Goal: Understand process/instructions

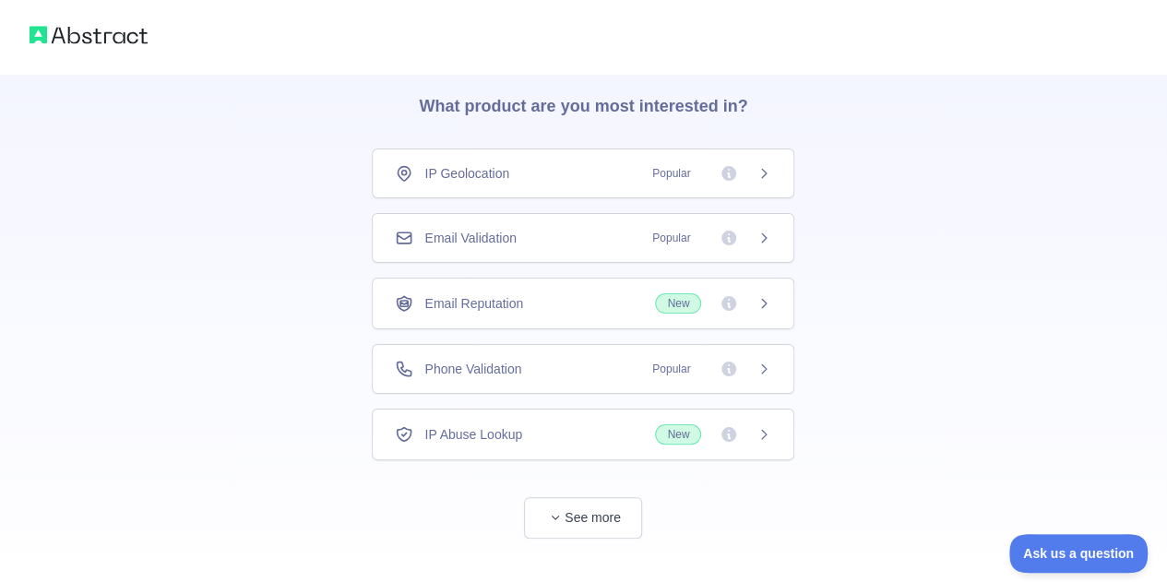
scroll to position [90, 0]
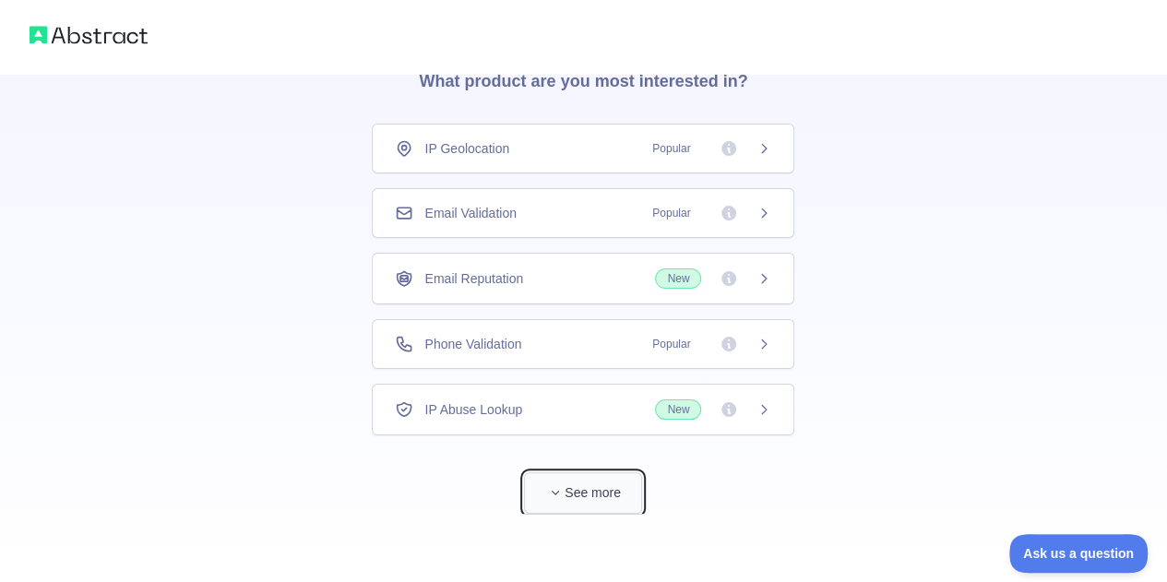
click at [633, 483] on button "See more" at bounding box center [583, 494] width 118 height 42
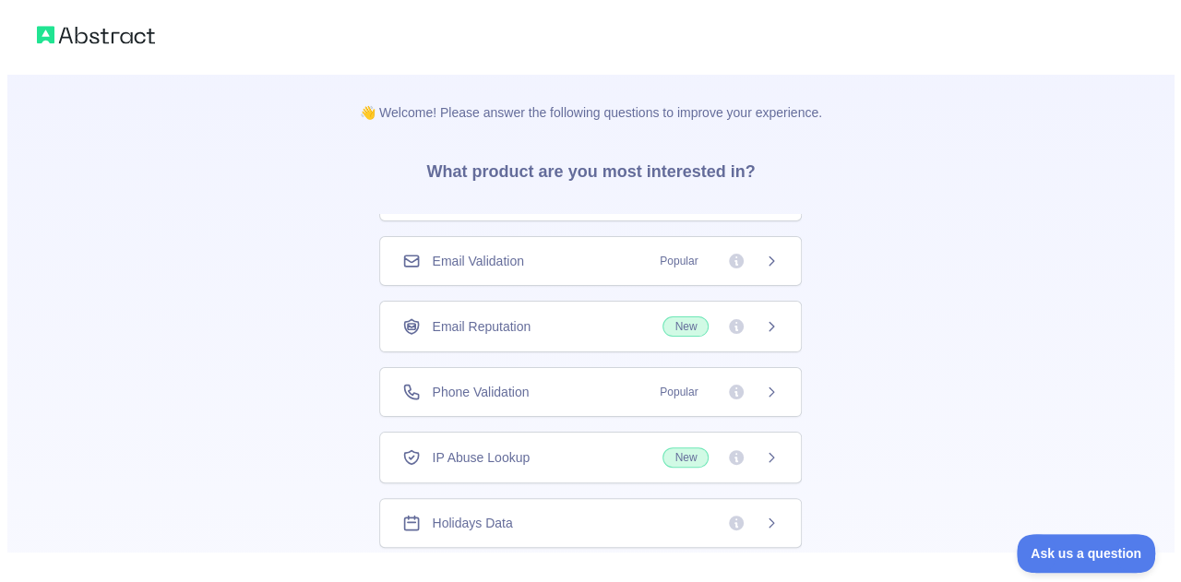
scroll to position [61, 0]
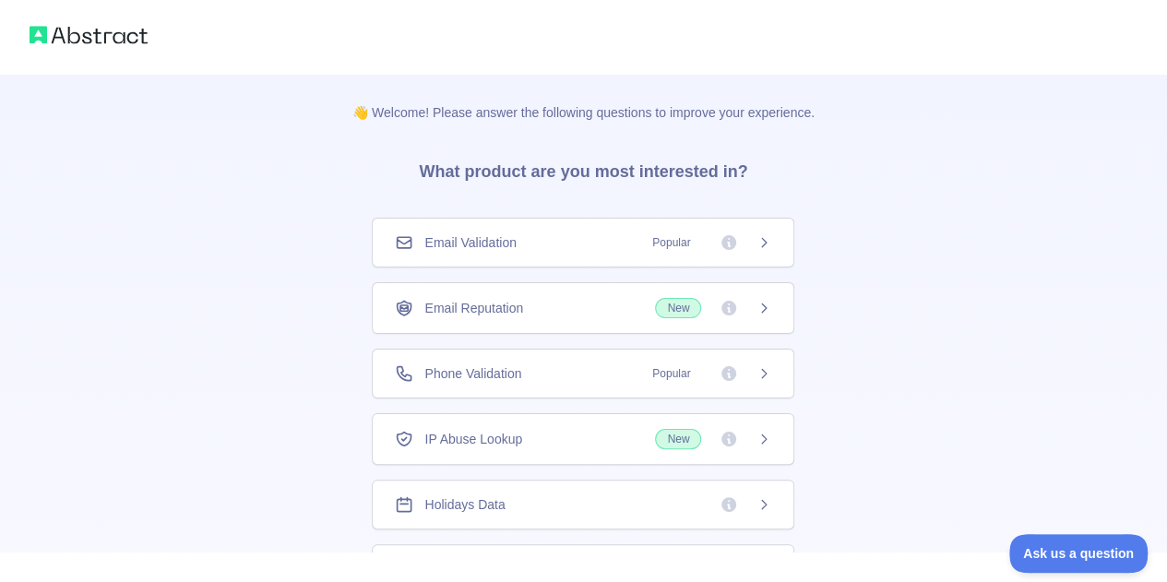
click at [501, 499] on div "Holidays Data" at bounding box center [583, 505] width 377 height 18
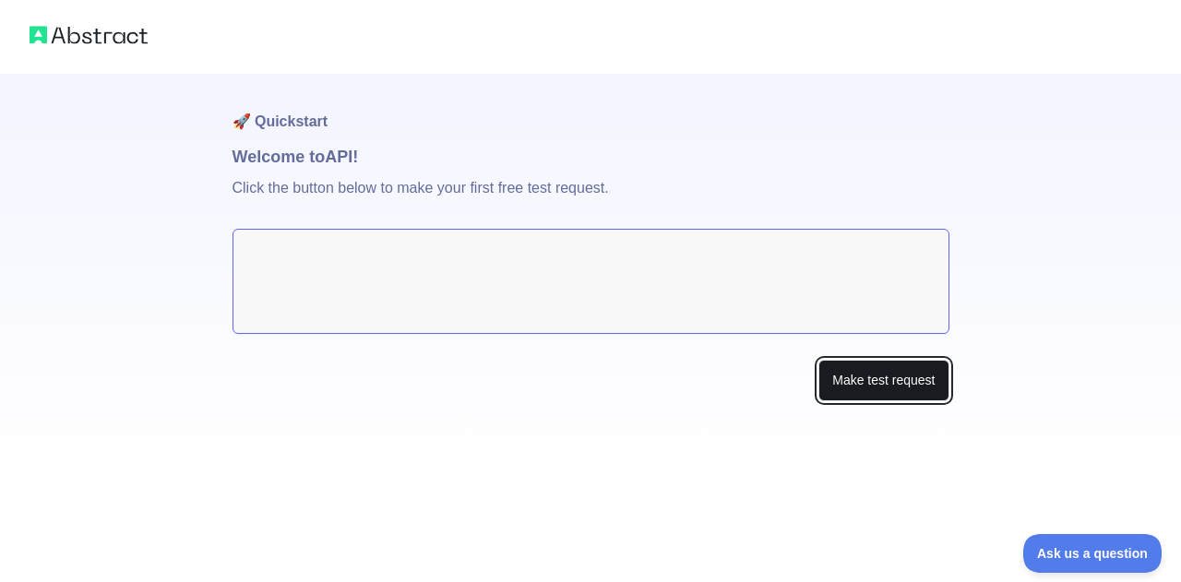
click at [839, 384] on button "Make test request" at bounding box center [884, 381] width 130 height 42
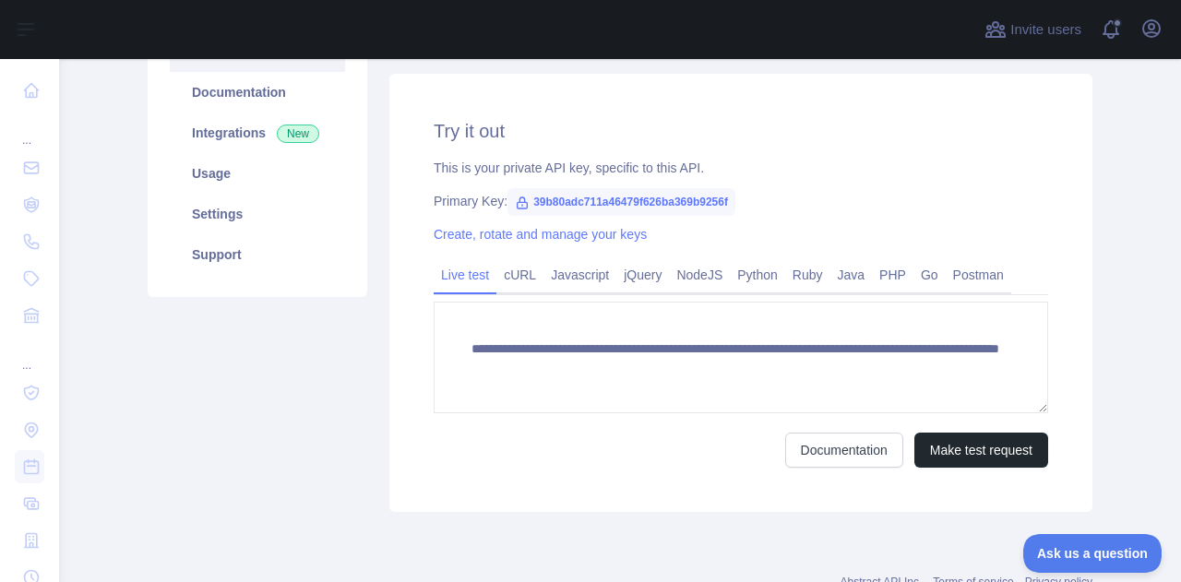
scroll to position [225, 0]
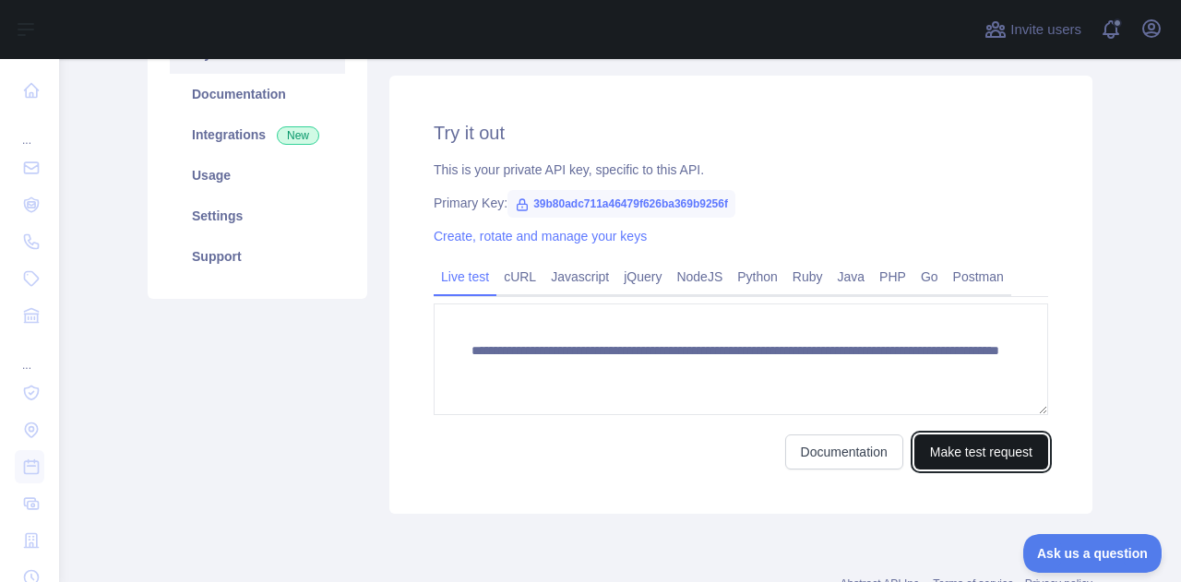
click at [963, 449] on button "Make test request" at bounding box center [982, 452] width 134 height 35
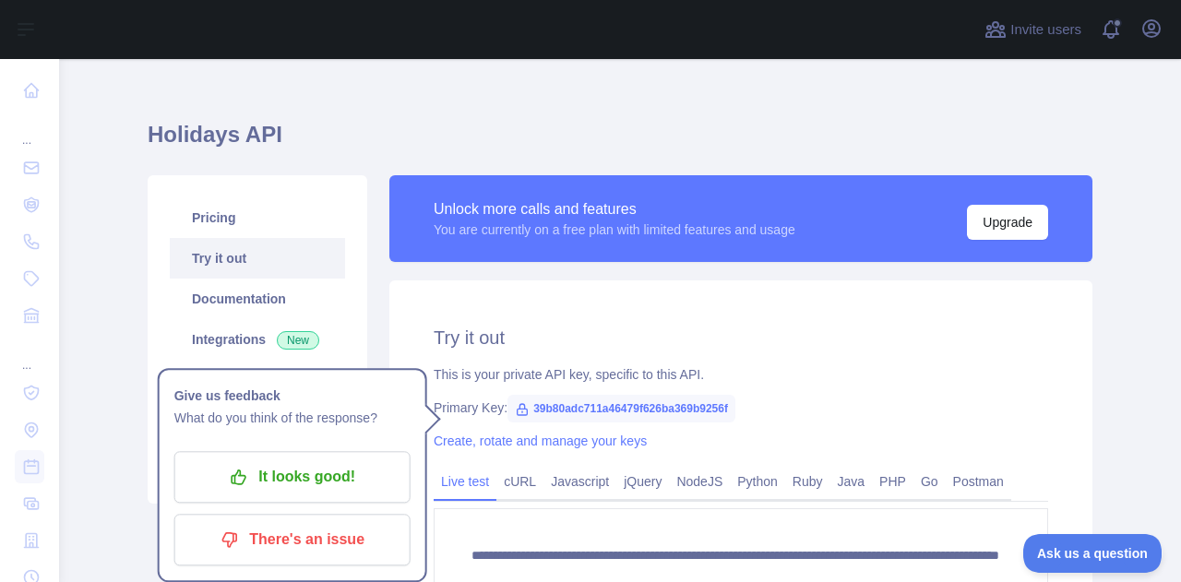
scroll to position [205, 0]
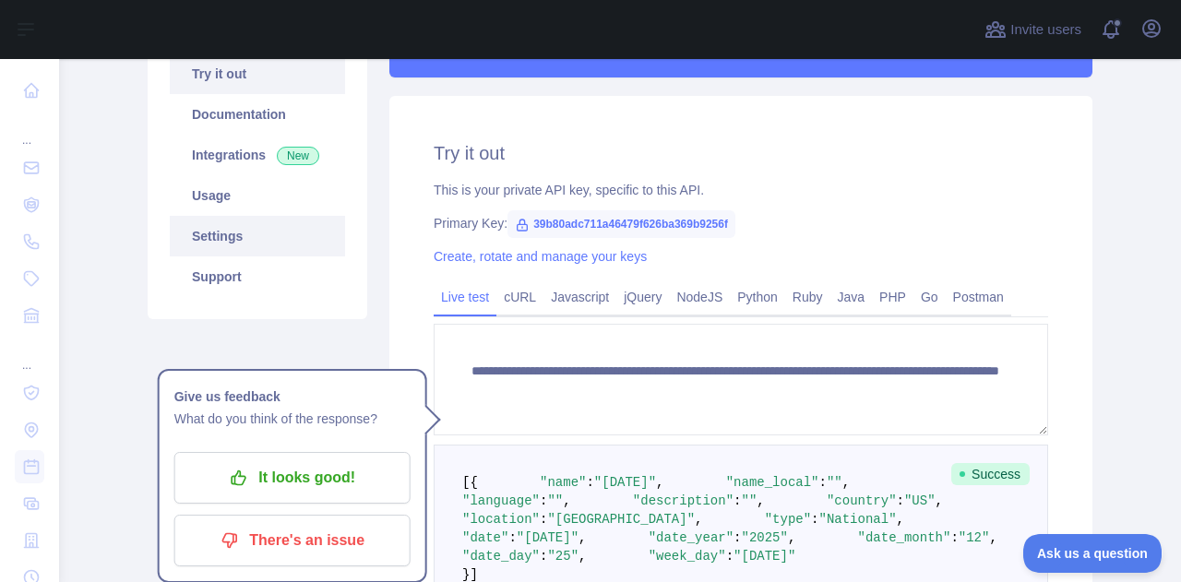
click at [262, 241] on link "Settings" at bounding box center [257, 236] width 175 height 41
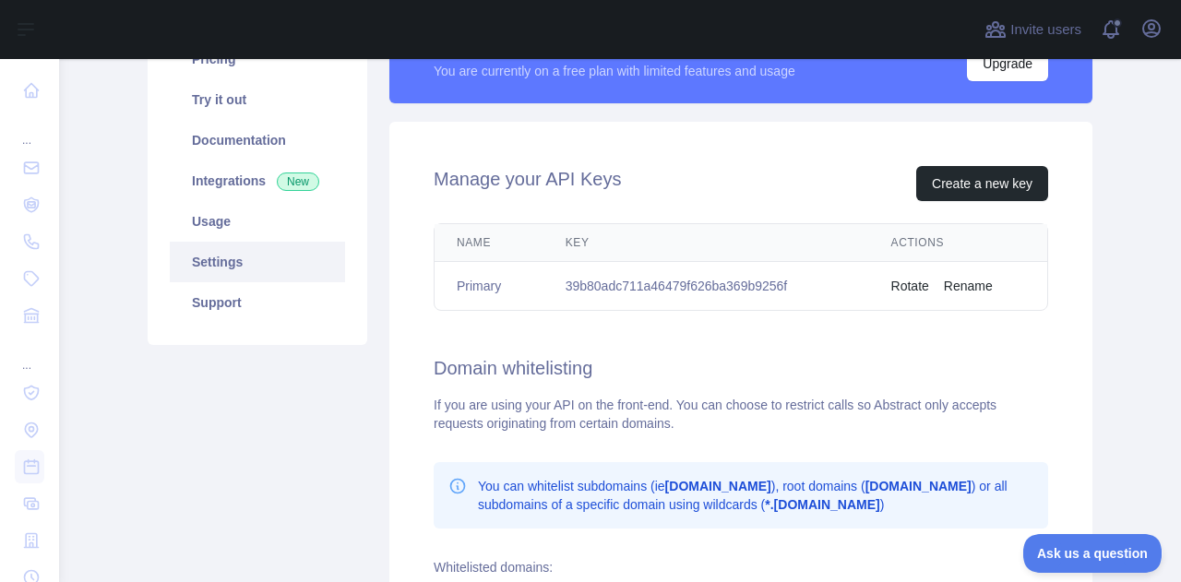
scroll to position [170, 0]
